Goal: Task Accomplishment & Management: Manage account settings

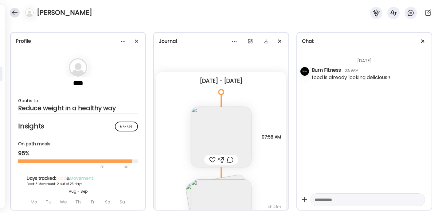
scroll to position [27, 0]
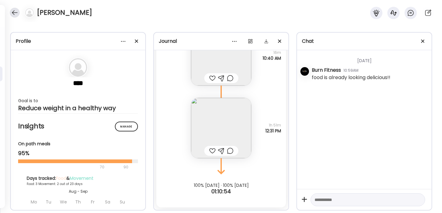
click at [13, 15] on div at bounding box center [15, 13] width 10 height 10
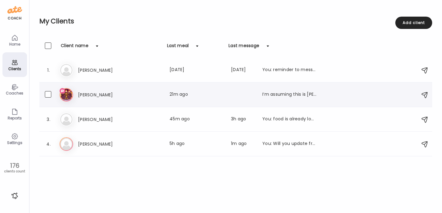
click at [134, 91] on div "[PERSON_NAME] Last meal: 21m ago I’m assuming this is [PERSON_NAME]" at bounding box center [197, 94] width 238 height 7
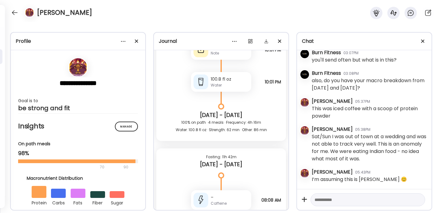
scroll to position [14810, 0]
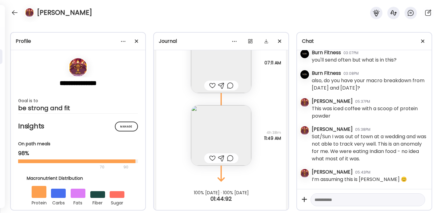
click at [340, 199] on textarea at bounding box center [363, 199] width 96 height 7
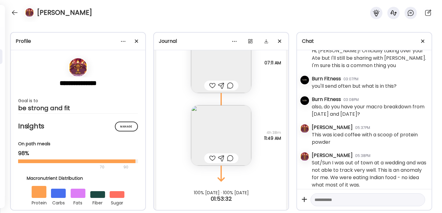
scroll to position [105, 0]
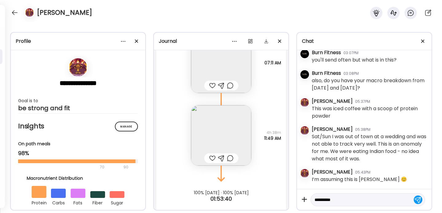
type textarea "**********"
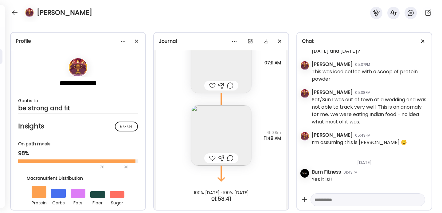
scroll to position [142, 0]
click at [212, 154] on div at bounding box center [212, 157] width 6 height 7
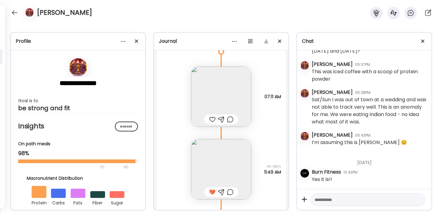
scroll to position [14750, 0]
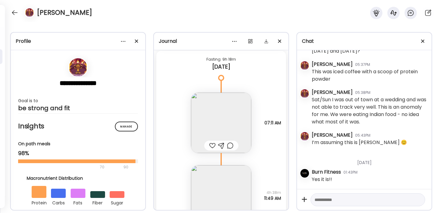
click at [212, 114] on img at bounding box center [221, 123] width 60 height 60
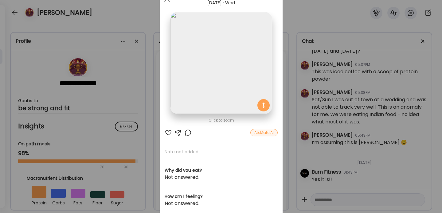
click at [290, 102] on div "Ate Coach Dashboard Wahoo! It’s official Take a moment to set up your Coach Pro…" at bounding box center [221, 106] width 442 height 213
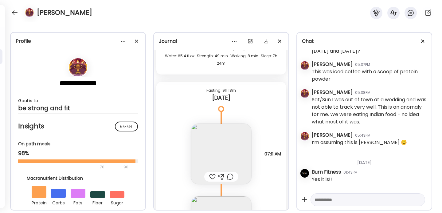
scroll to position [14720, 0]
click at [212, 162] on img at bounding box center [221, 152] width 60 height 60
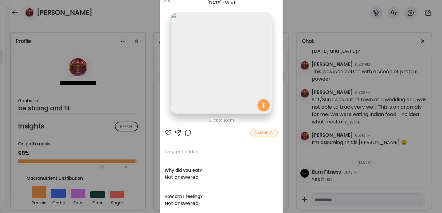
click at [288, 97] on div "Ate Coach Dashboard Wahoo! It’s official Take a moment to set up your Coach Pro…" at bounding box center [221, 106] width 442 height 213
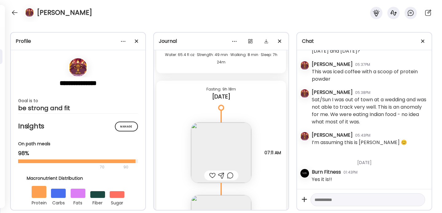
click at [229, 171] on div at bounding box center [230, 174] width 6 height 7
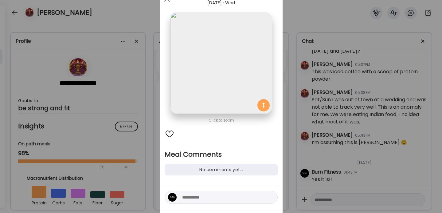
click at [198, 195] on textarea at bounding box center [223, 196] width 83 height 7
type textarea "**********"
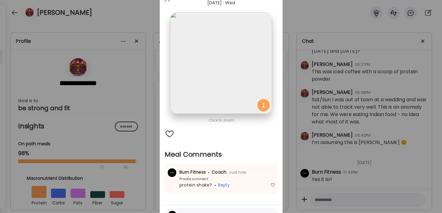
click at [347, 200] on div "Ate Coach Dashboard Wahoo! It’s official Take a moment to set up your Coach Pro…" at bounding box center [221, 106] width 442 height 213
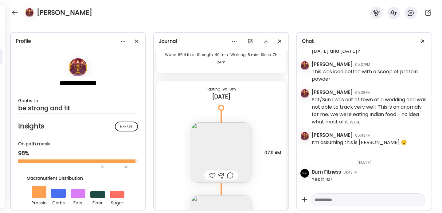
click at [336, 200] on textarea at bounding box center [363, 199] width 96 height 7
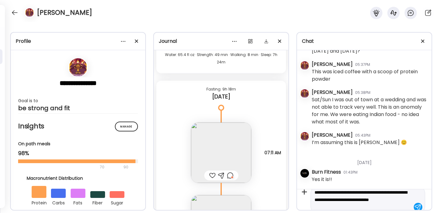
scroll to position [14, 0]
type textarea "**********"
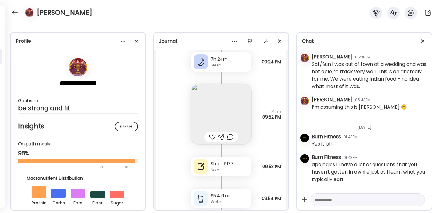
scroll to position [14522, 0]
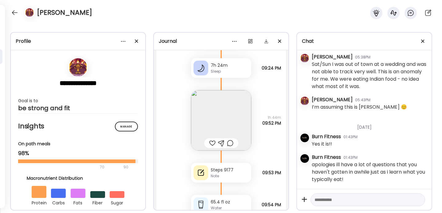
click at [224, 112] on img at bounding box center [221, 120] width 60 height 60
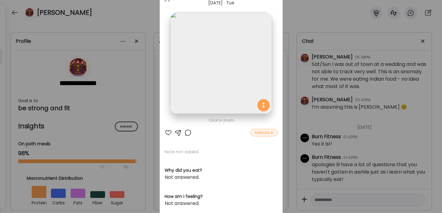
click at [289, 78] on div "Ate Coach Dashboard Wahoo! It’s official Take a moment to set up your Coach Pro…" at bounding box center [221, 106] width 442 height 213
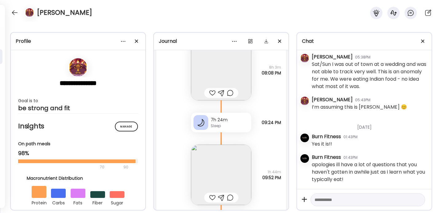
scroll to position [14468, 0]
click at [206, 181] on img at bounding box center [221, 174] width 60 height 60
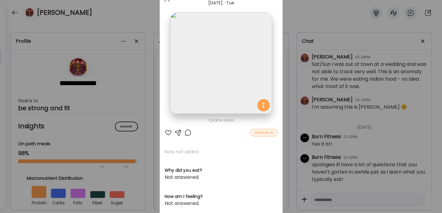
click at [285, 83] on div "Ate Coach Dashboard Wahoo! It’s official Take a moment to set up your Coach Pro…" at bounding box center [221, 106] width 442 height 213
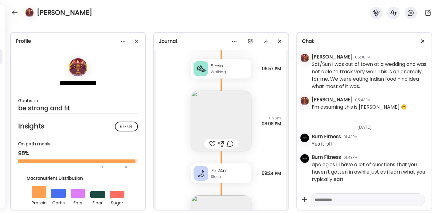
scroll to position [14413, 0]
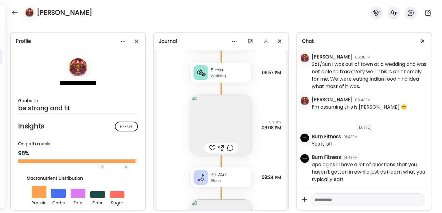
click at [223, 111] on img at bounding box center [221, 125] width 60 height 60
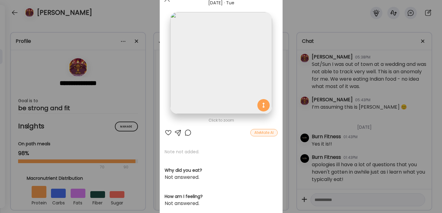
click at [289, 104] on div "Ate Coach Dashboard Wahoo! It’s official Take a moment to set up your Coach Pro…" at bounding box center [221, 106] width 442 height 213
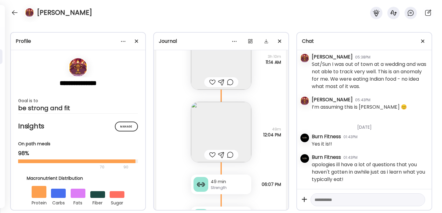
scroll to position [14281, 0]
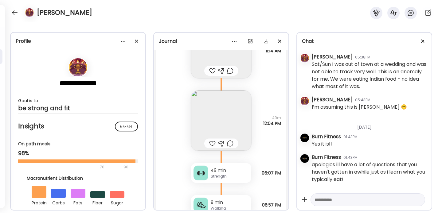
click at [212, 143] on div at bounding box center [212, 143] width 6 height 7
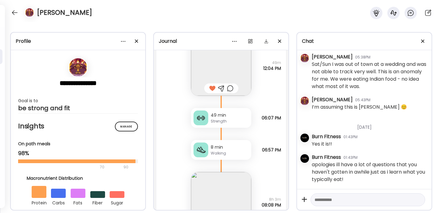
scroll to position [14423, 0]
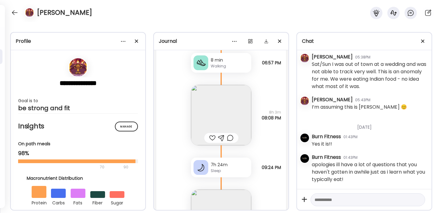
click at [212, 137] on div at bounding box center [212, 137] width 6 height 7
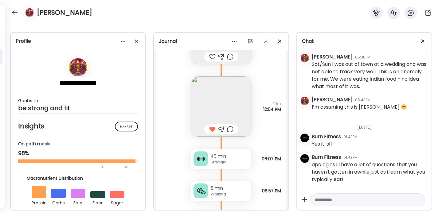
scroll to position [14244, 0]
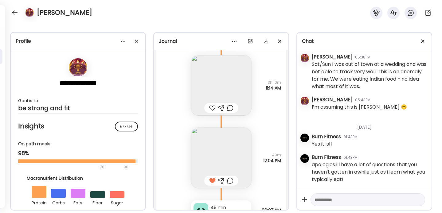
click at [212, 107] on div at bounding box center [212, 107] width 6 height 7
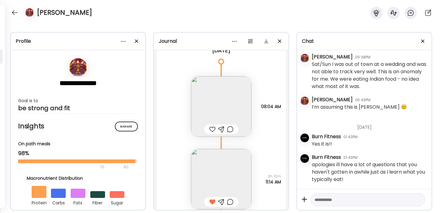
scroll to position [14128, 0]
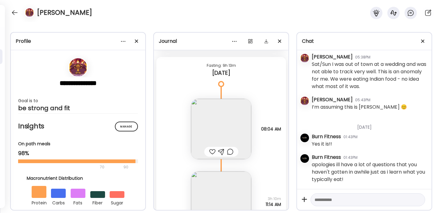
click at [211, 152] on div at bounding box center [212, 151] width 6 height 7
click at [220, 137] on img at bounding box center [221, 129] width 60 height 60
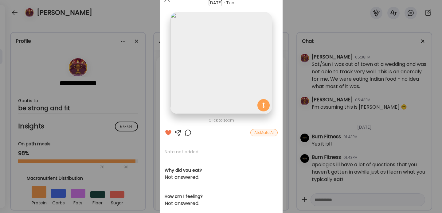
click at [308, 105] on div "Ate Coach Dashboard Wahoo! It’s official Take a moment to set up your Coach Pro…" at bounding box center [221, 106] width 442 height 213
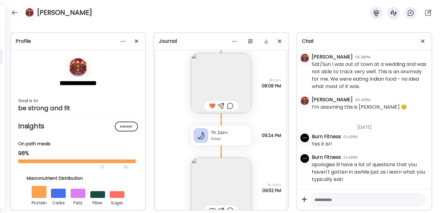
scroll to position [14497, 0]
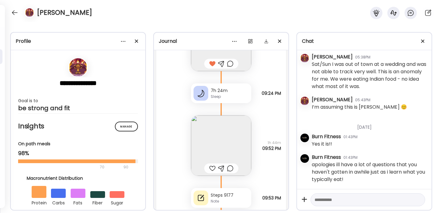
click at [211, 168] on div at bounding box center [212, 167] width 6 height 7
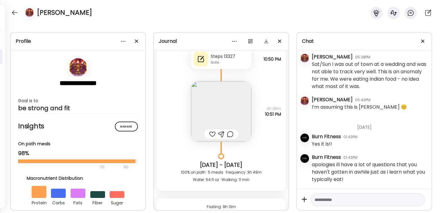
scroll to position [13985, 0]
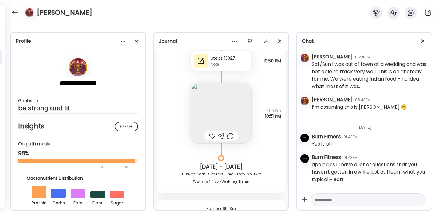
click at [213, 109] on img at bounding box center [221, 113] width 60 height 60
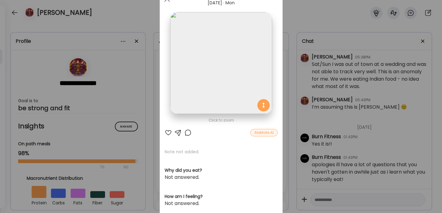
click at [286, 97] on div "Ate Coach Dashboard Wahoo! It’s official Take a moment to set up your Coach Pro…" at bounding box center [221, 106] width 442 height 213
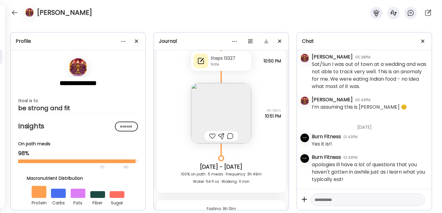
click at [212, 135] on div at bounding box center [212, 135] width 6 height 7
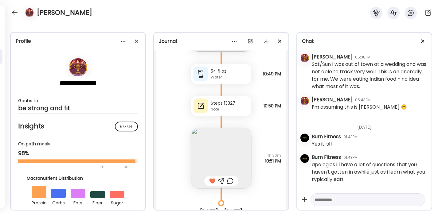
scroll to position [13928, 0]
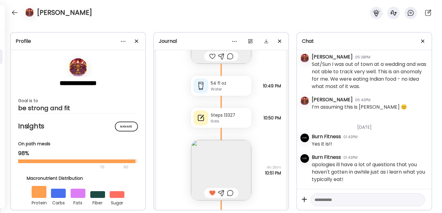
click at [228, 120] on div "Note" at bounding box center [230, 121] width 38 height 6
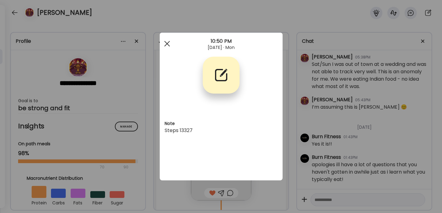
click at [167, 43] on span at bounding box center [167, 44] width 6 height 6
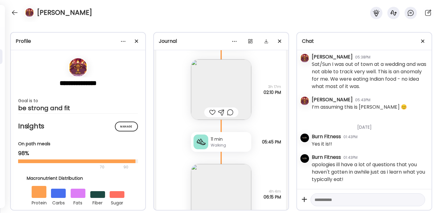
scroll to position [13718, 0]
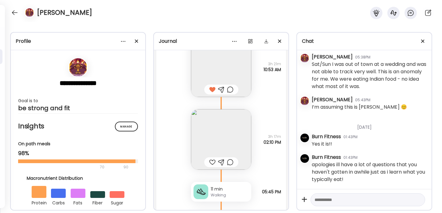
click at [345, 201] on textarea at bounding box center [363, 199] width 96 height 7
type textarea "**********"
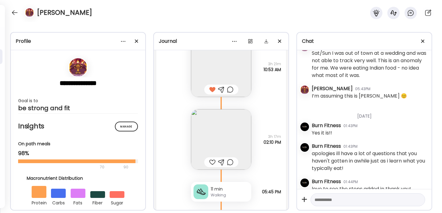
scroll to position [198, 0]
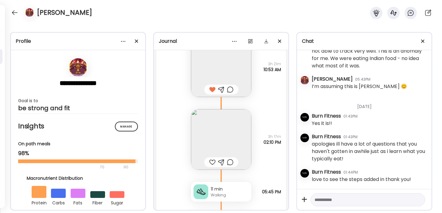
click at [20, 15] on div at bounding box center [28, 13] width 17 height 10
click at [15, 14] on div at bounding box center [15, 13] width 10 height 10
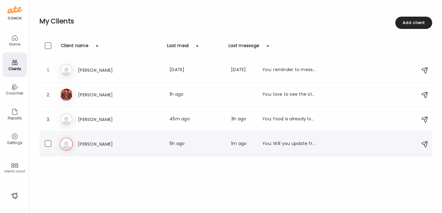
click at [147, 147] on div "St [PERSON_NAME] Last meal: 5h ago Last message: 1m ago You: Will you update fr…" at bounding box center [237, 144] width 354 height 14
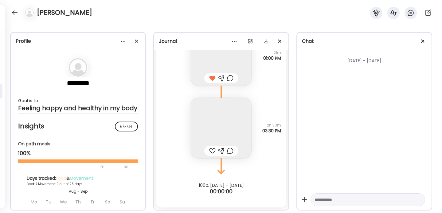
scroll to position [2159, 0]
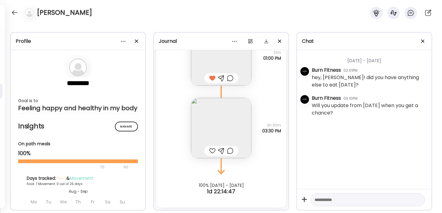
click at [212, 149] on div at bounding box center [212, 150] width 6 height 7
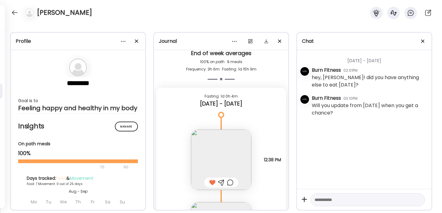
scroll to position [1979, 0]
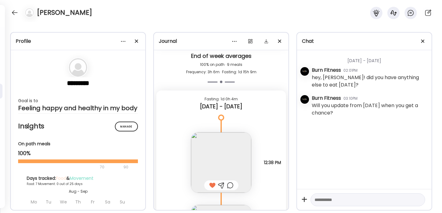
click at [343, 202] on textarea at bounding box center [363, 199] width 96 height 7
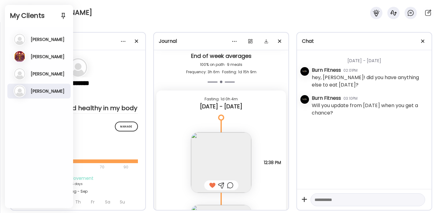
click at [109, 11] on div "[PERSON_NAME]" at bounding box center [221, 11] width 442 height 22
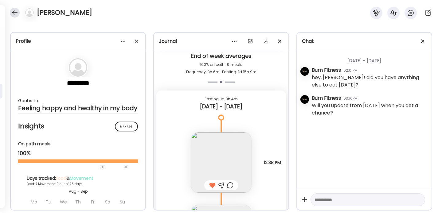
click at [14, 12] on div at bounding box center [15, 13] width 10 height 10
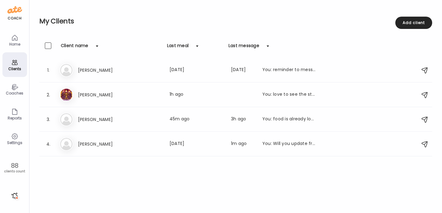
click at [13, 141] on div "Settings" at bounding box center [15, 142] width 22 height 4
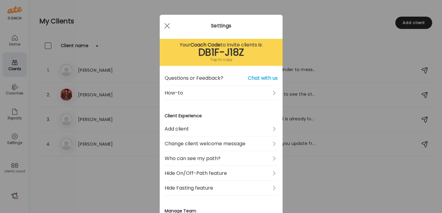
click at [13, 119] on div "Ate Coach Dashboard Wahoo! It’s official Take a moment to set up your Coach Pro…" at bounding box center [221, 106] width 442 height 213
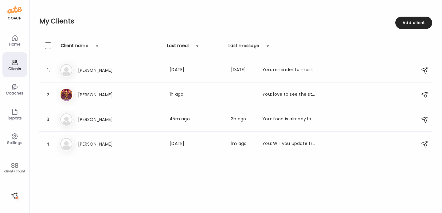
click at [19, 92] on div "Coaches" at bounding box center [15, 93] width 22 height 4
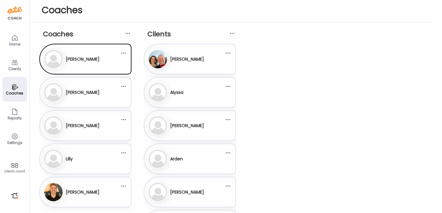
click at [87, 195] on h3 "[PERSON_NAME]" at bounding box center [83, 192] width 34 height 6
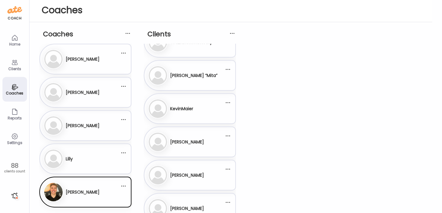
scroll to position [207, 0]
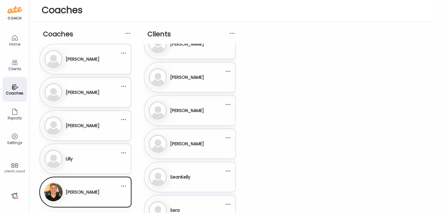
scroll to position [240, 0]
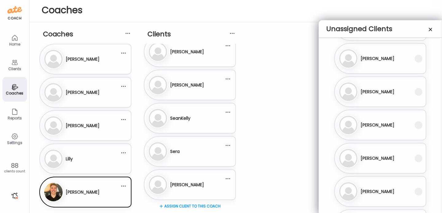
scroll to position [217, 0]
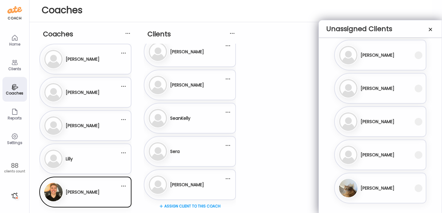
click at [405, 90] on div "[PERSON_NAME]" at bounding box center [377, 88] width 76 height 20
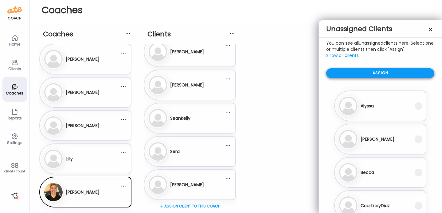
click at [397, 75] on div "Assign" at bounding box center [380, 73] width 108 height 10
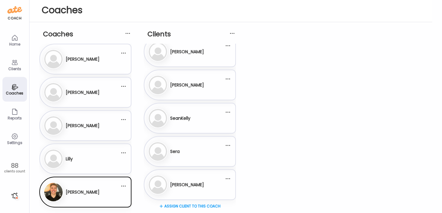
scroll to position [273, 0]
